Goal: Book appointment/travel/reservation

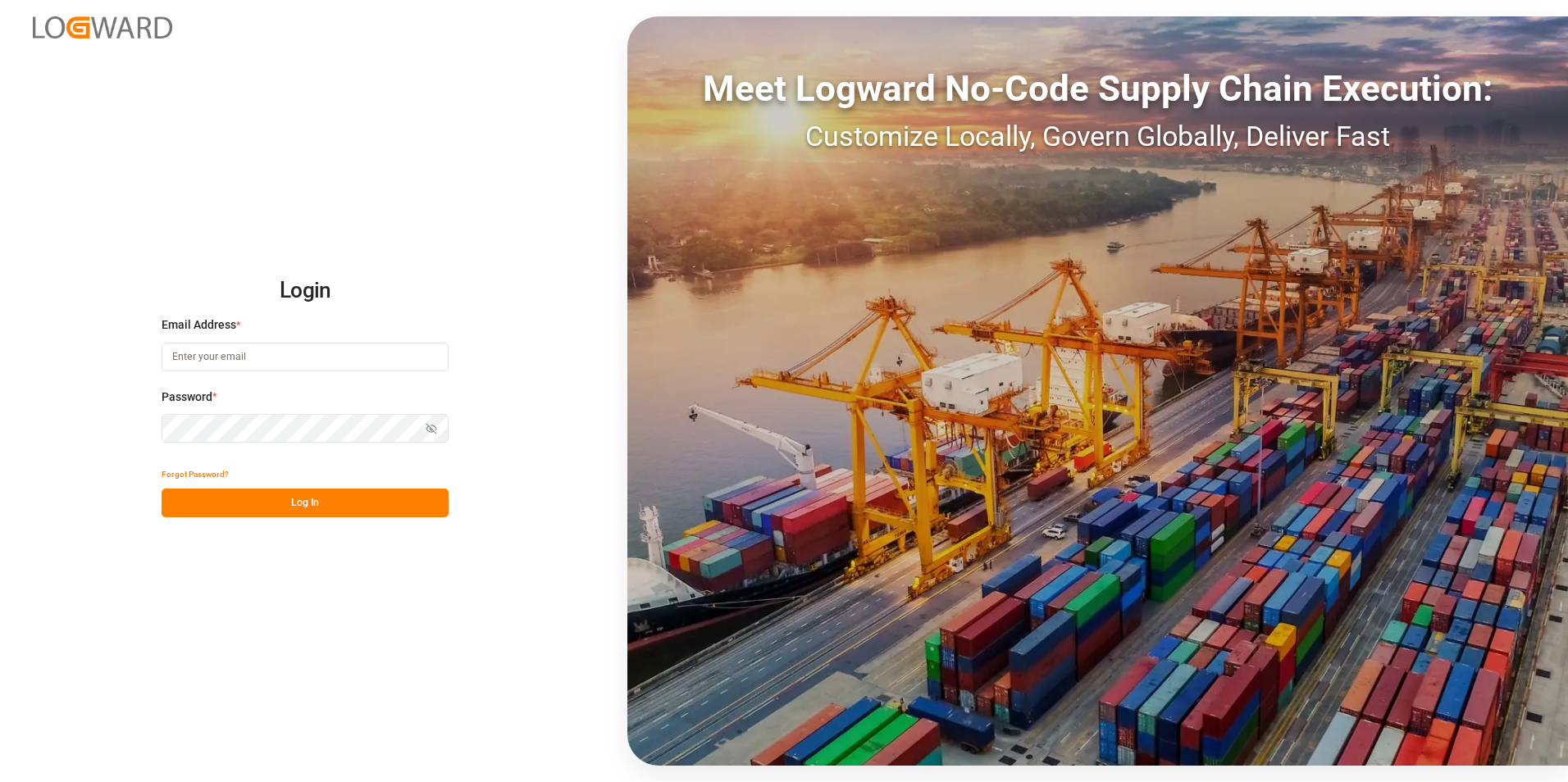
type input "[PERSON_NAME][EMAIL_ADDRESS][PERSON_NAME][DOMAIN_NAME]"
click at [329, 504] on button "Log In" at bounding box center [305, 503] width 287 height 29
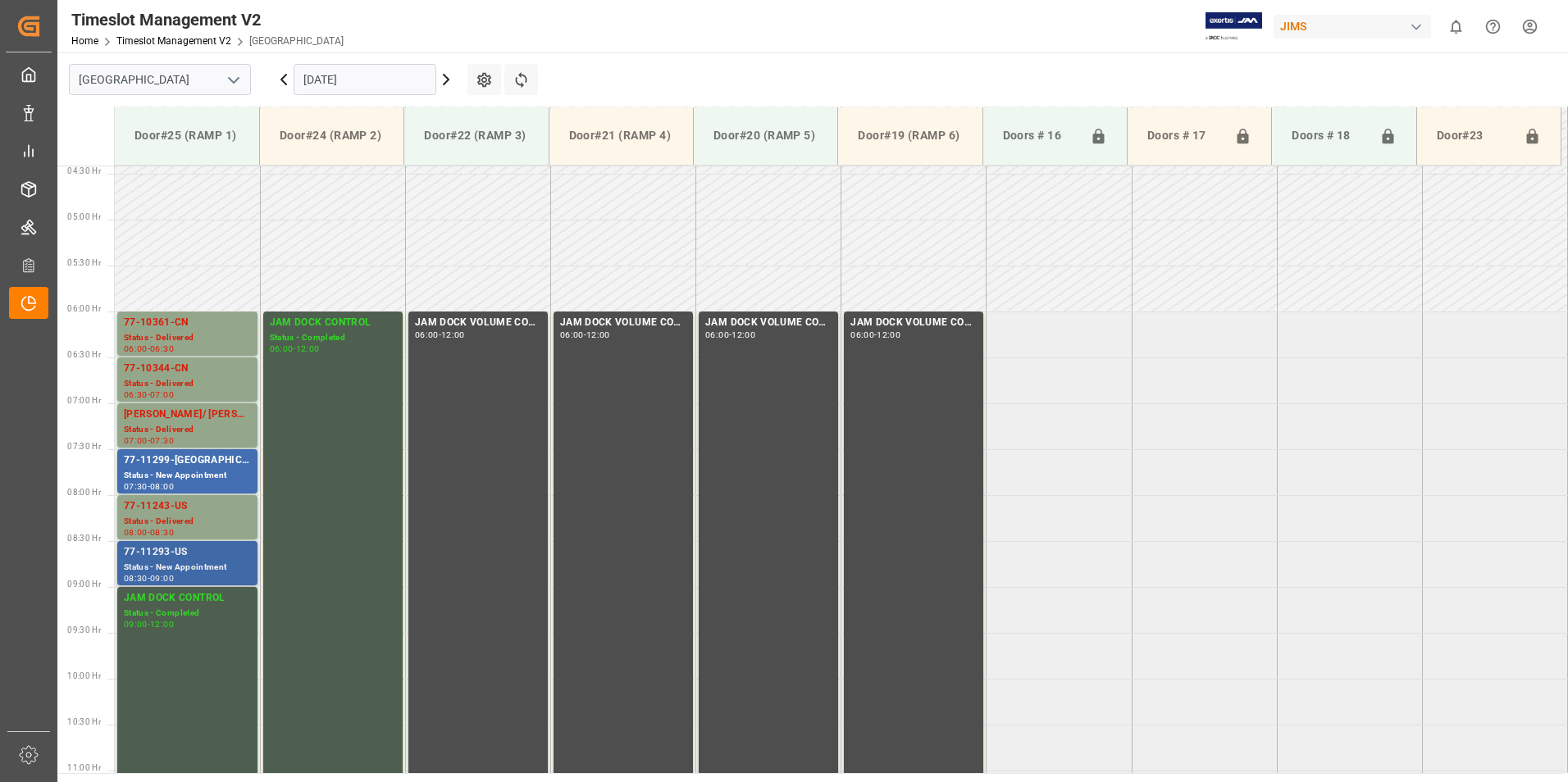
scroll to position [397, 0]
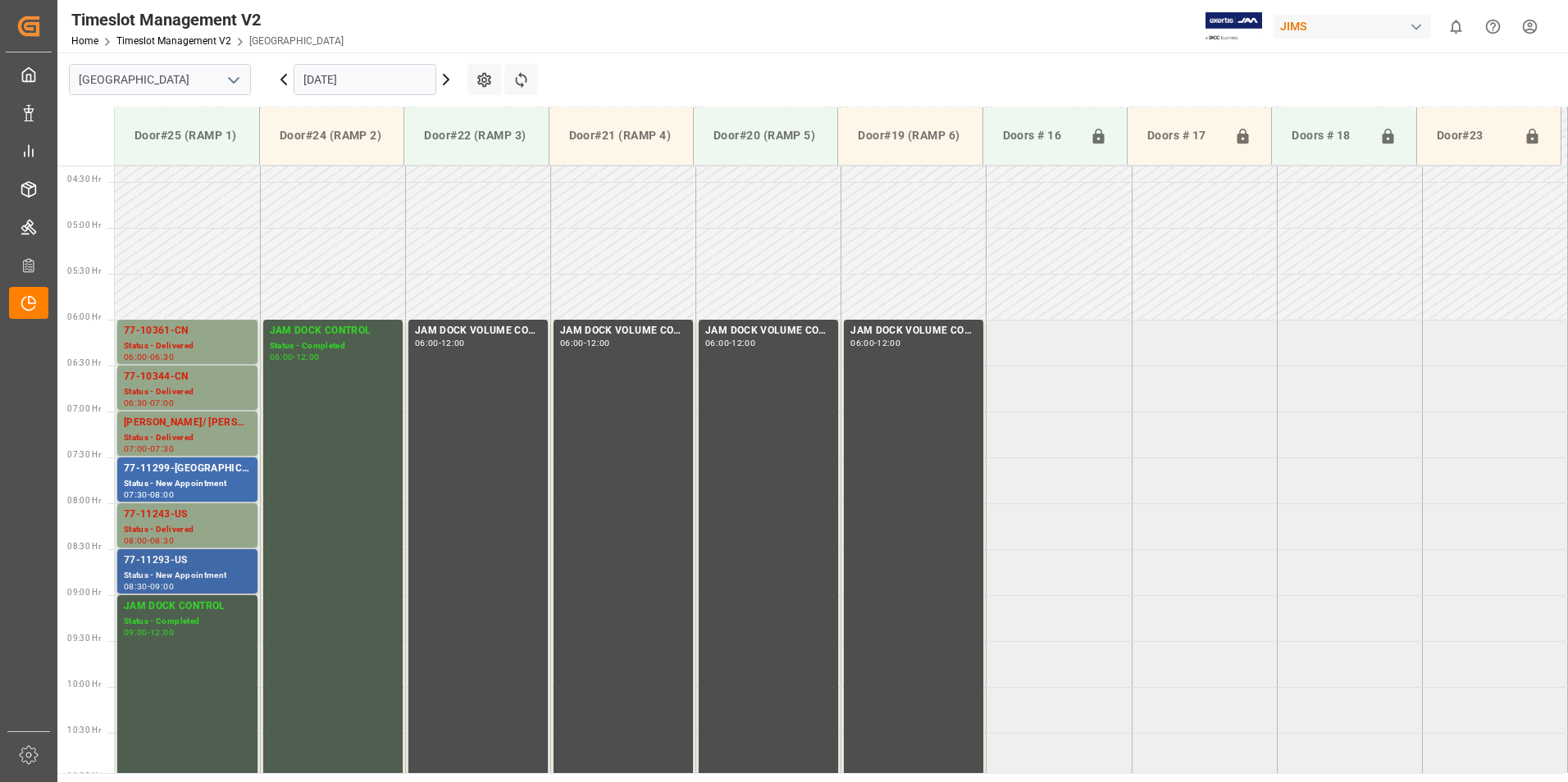
click at [177, 571] on div "Status - New Appointment" at bounding box center [188, 576] width 128 height 14
click at [175, 522] on div "77-11243-US" at bounding box center [188, 514] width 128 height 16
click at [173, 470] on div "77-11299-[GEOGRAPHIC_DATA]" at bounding box center [188, 468] width 128 height 16
click at [179, 380] on div "77-10344-CN" at bounding box center [188, 376] width 128 height 16
click at [170, 337] on div "77-10361-CN" at bounding box center [188, 330] width 128 height 16
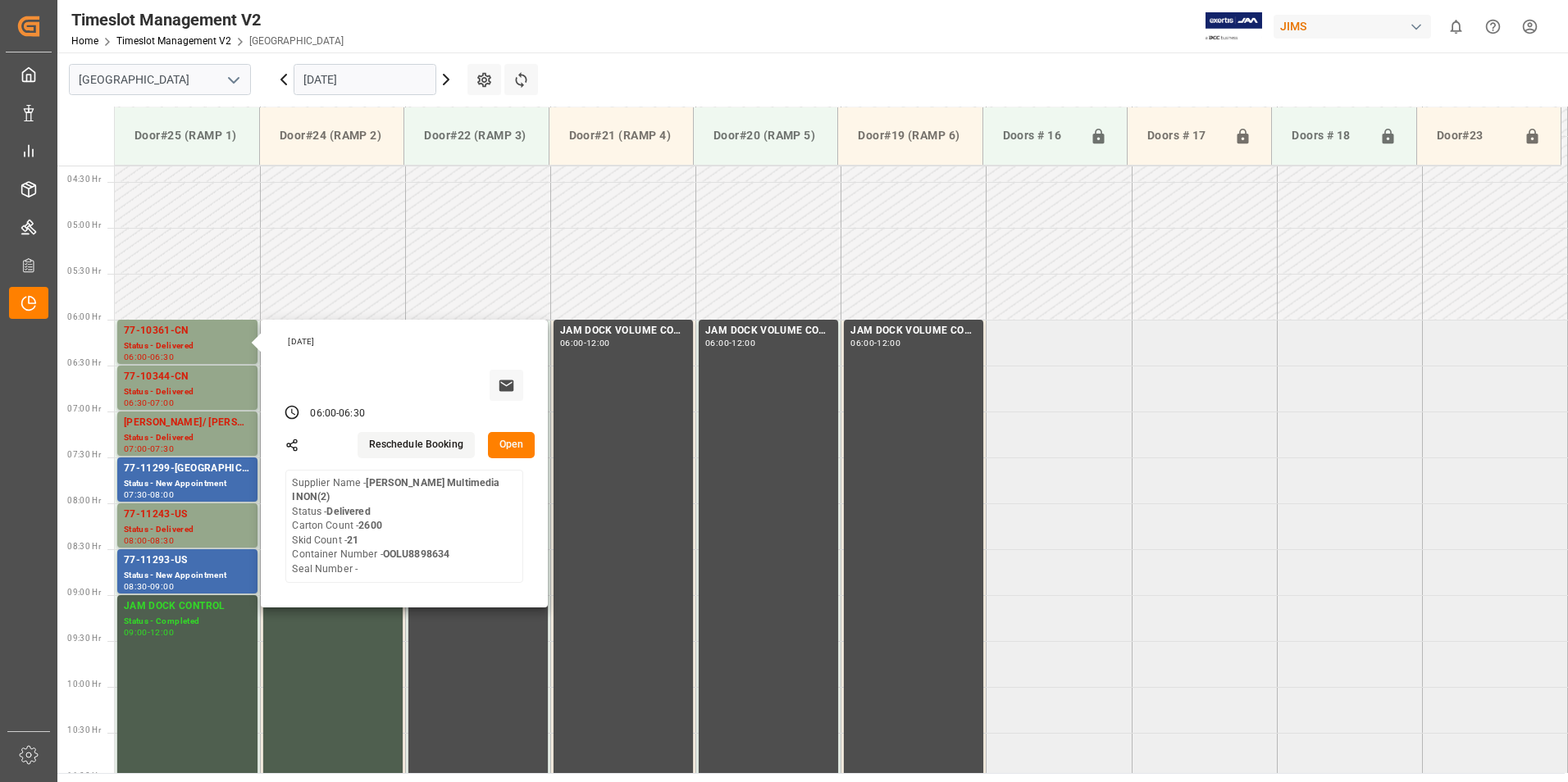
click at [336, 71] on input "[DATE]" at bounding box center [365, 79] width 143 height 31
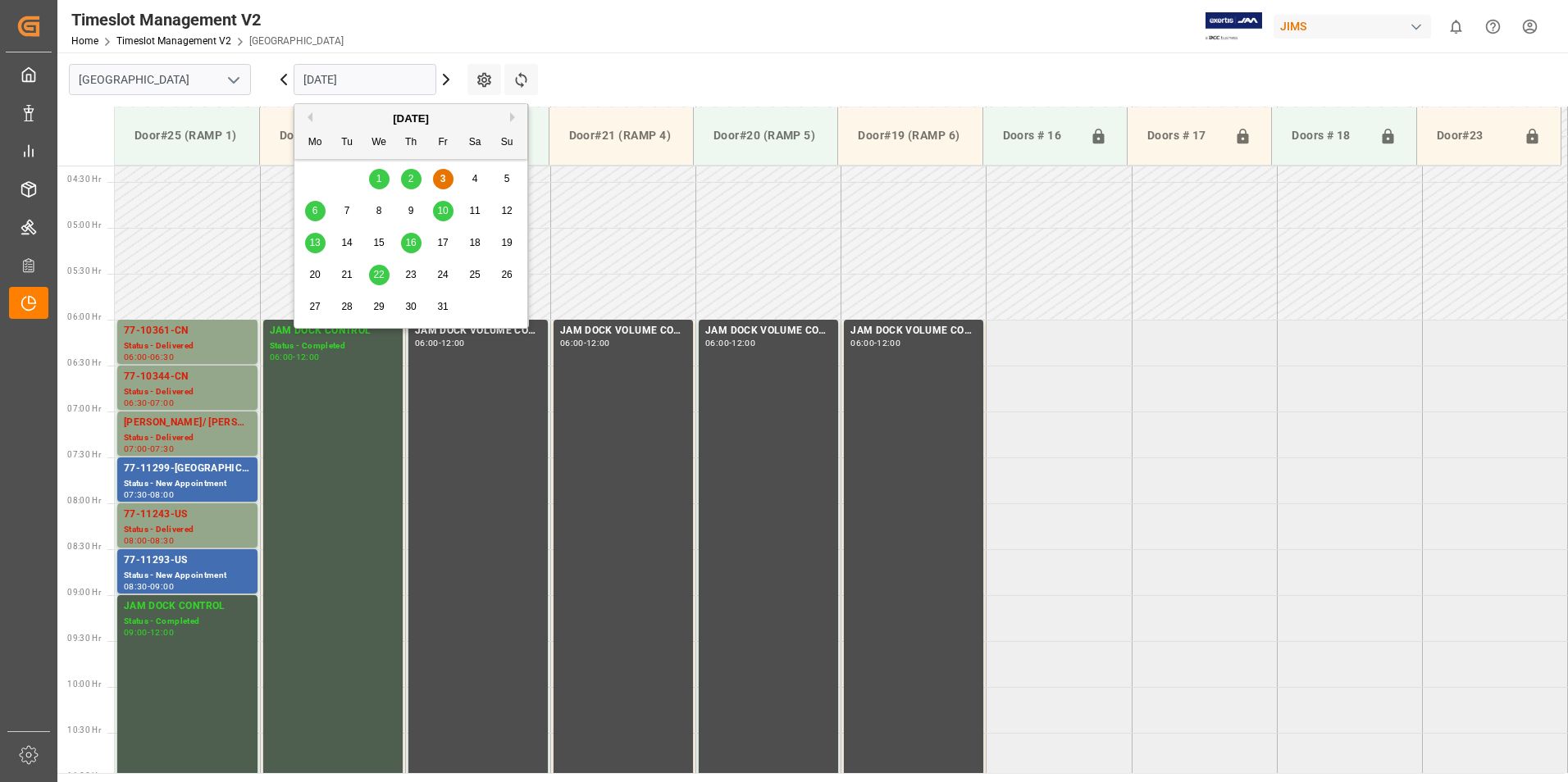
click at [318, 208] on div "6" at bounding box center [315, 211] width 21 height 20
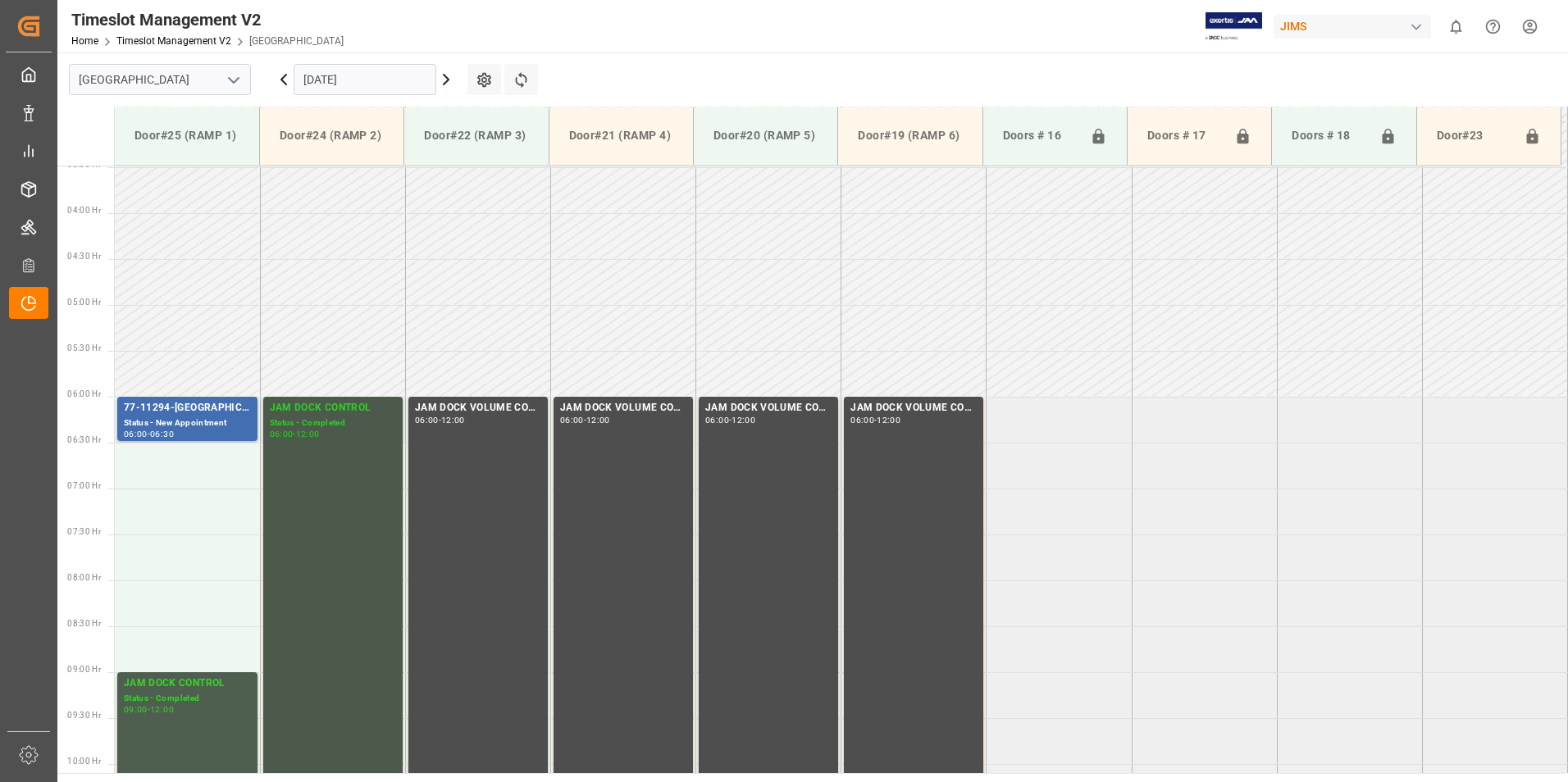
scroll to position [315, 0]
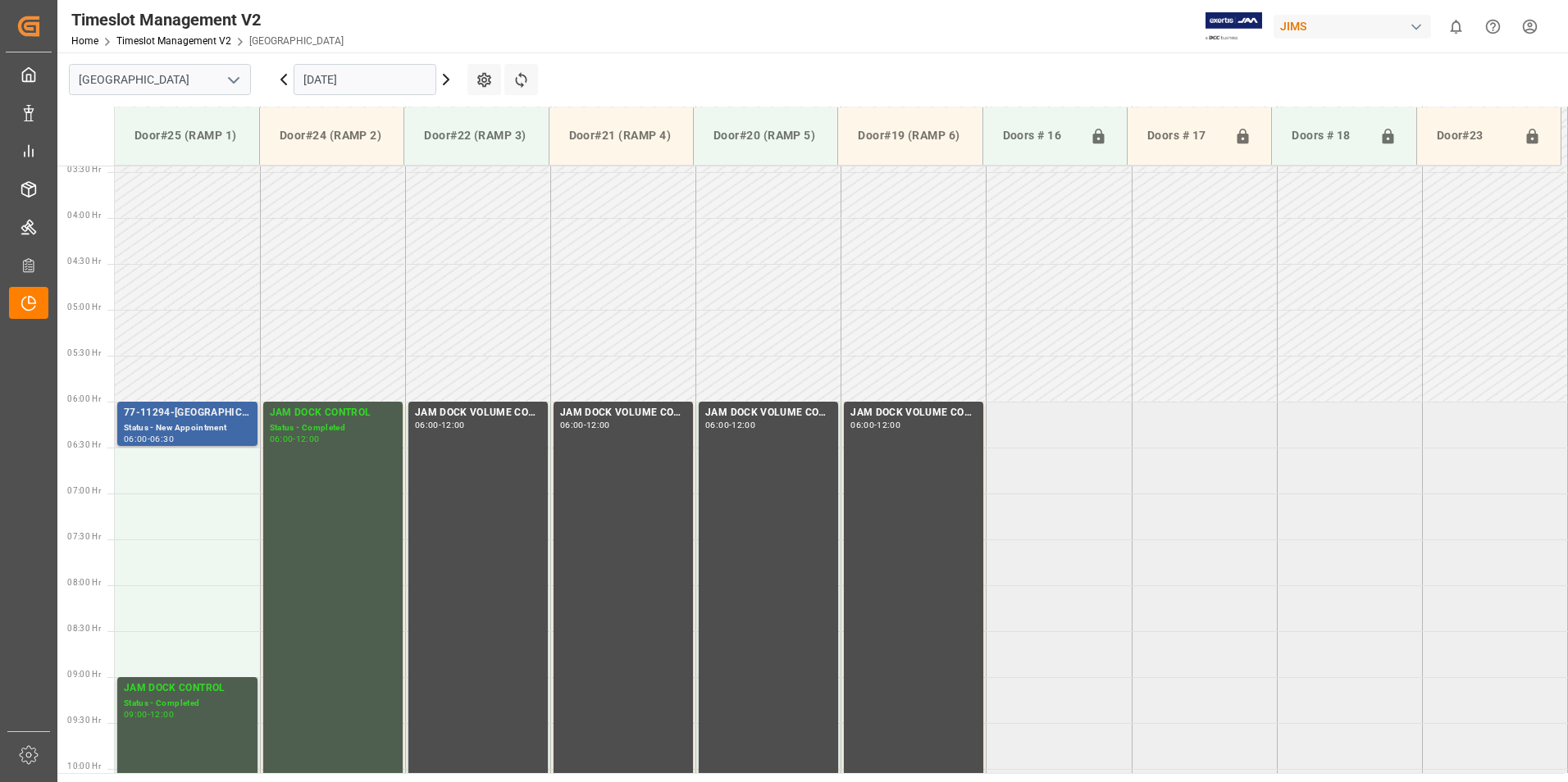
click at [185, 421] on div "Status - New Appointment" at bounding box center [188, 428] width 128 height 14
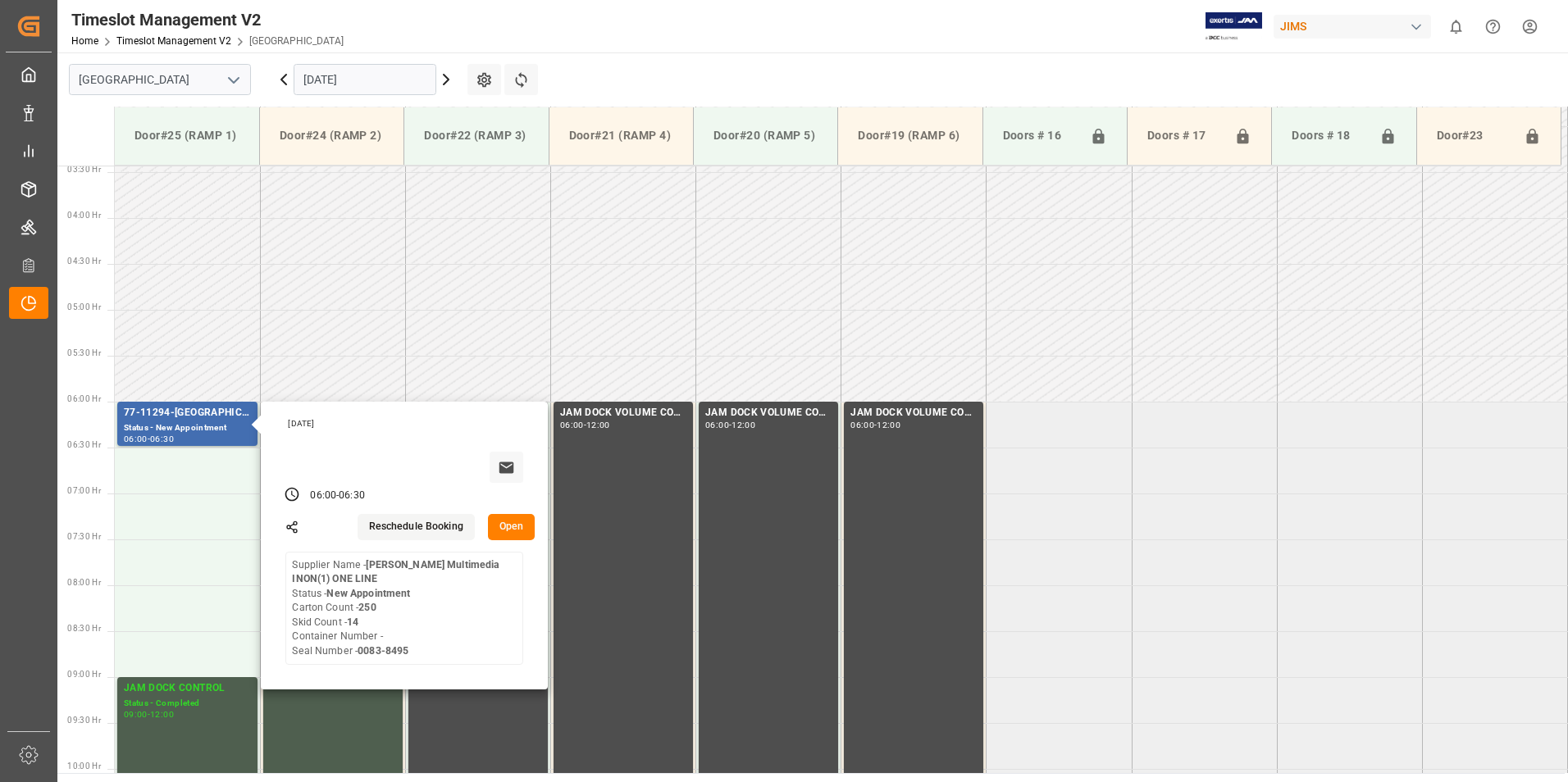
click at [352, 74] on input "[DATE]" at bounding box center [365, 79] width 143 height 31
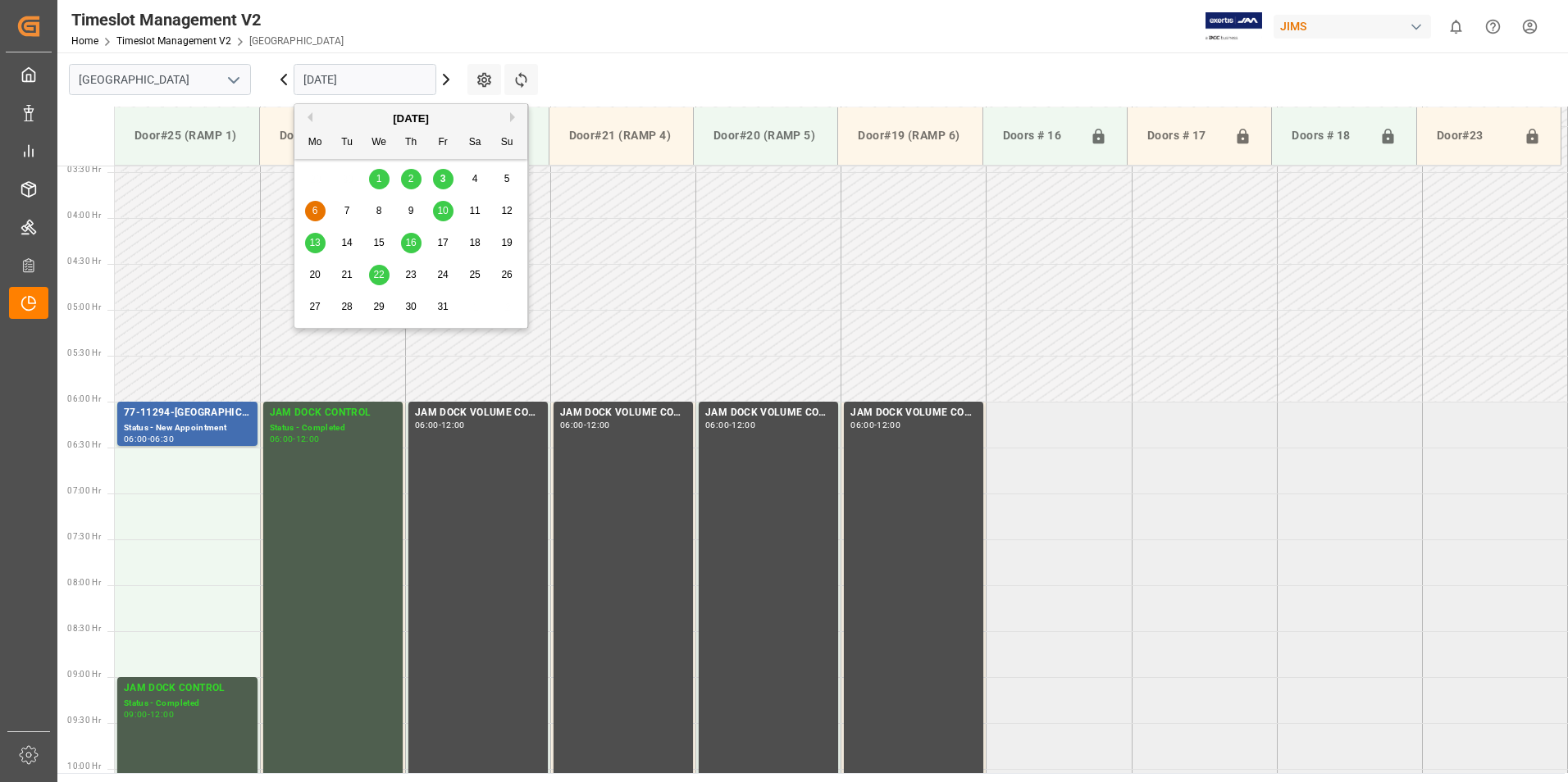
click at [445, 210] on span "10" at bounding box center [442, 211] width 10 height 11
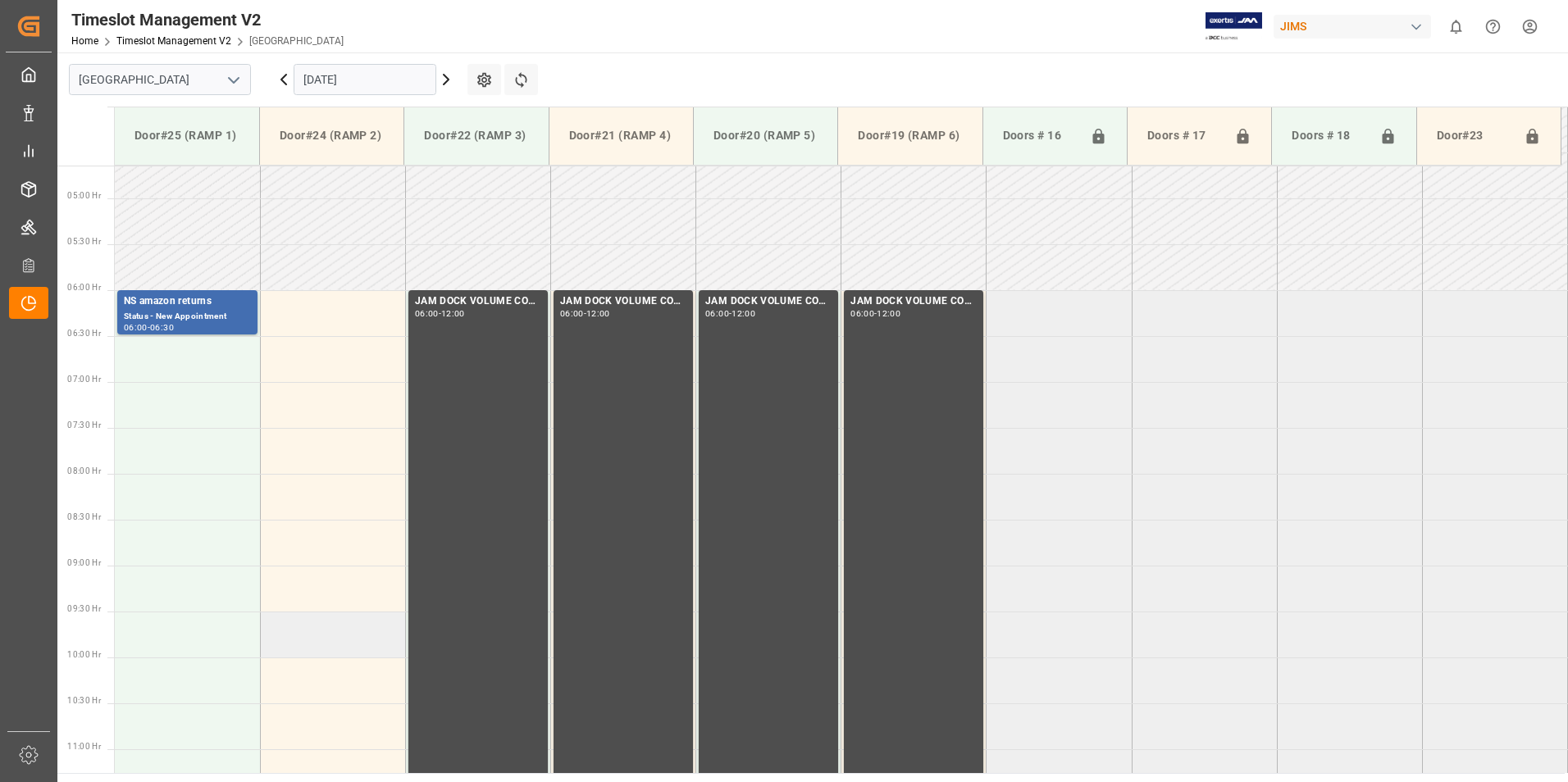
scroll to position [151, 0]
